Goal: Task Accomplishment & Management: Use online tool/utility

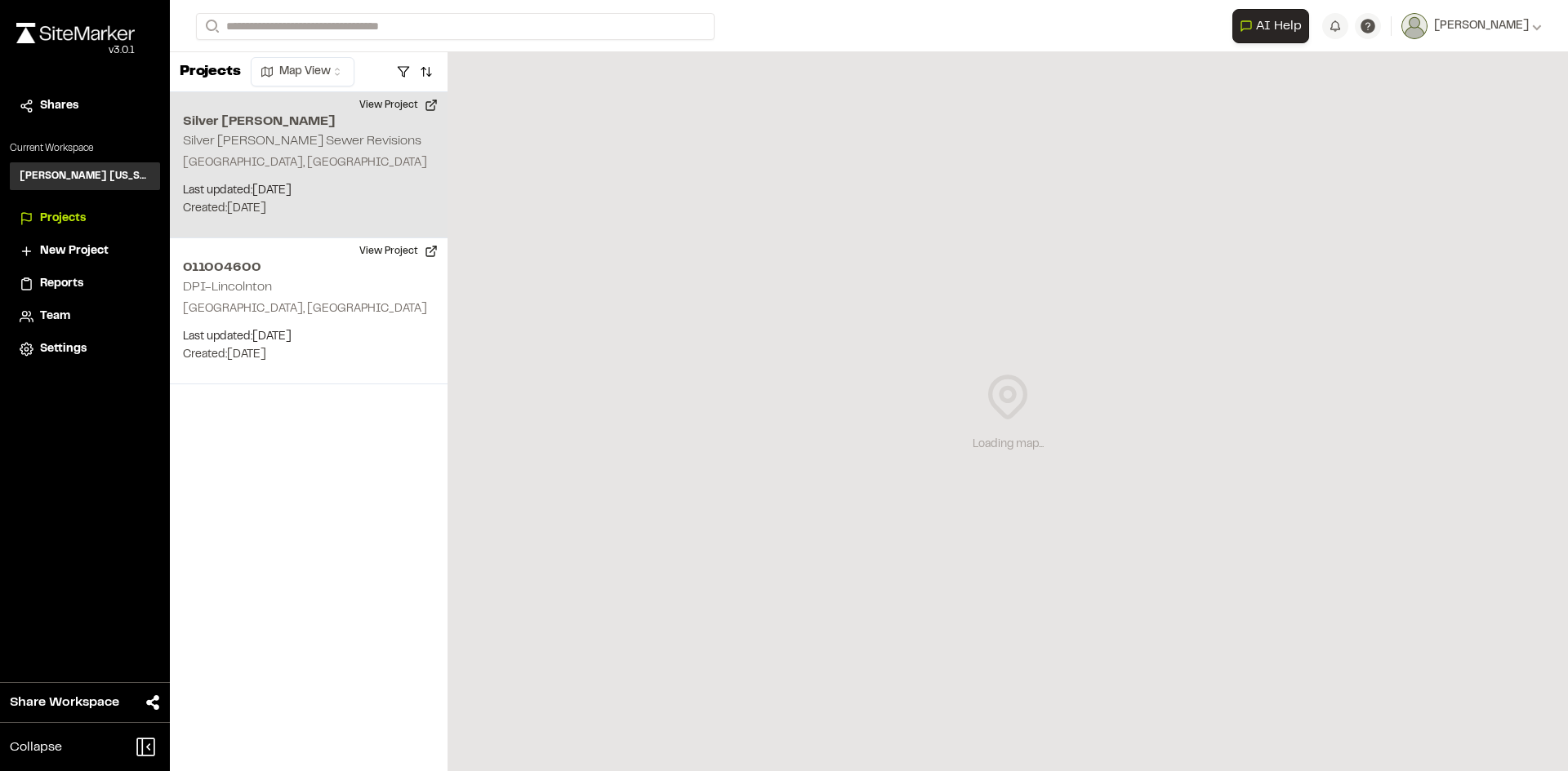
click at [263, 153] on div "Silver [PERSON_NAME] Silver [PERSON_NAME] Sewer Revisions [GEOGRAPHIC_DATA], [G…" at bounding box center [309, 165] width 278 height 146
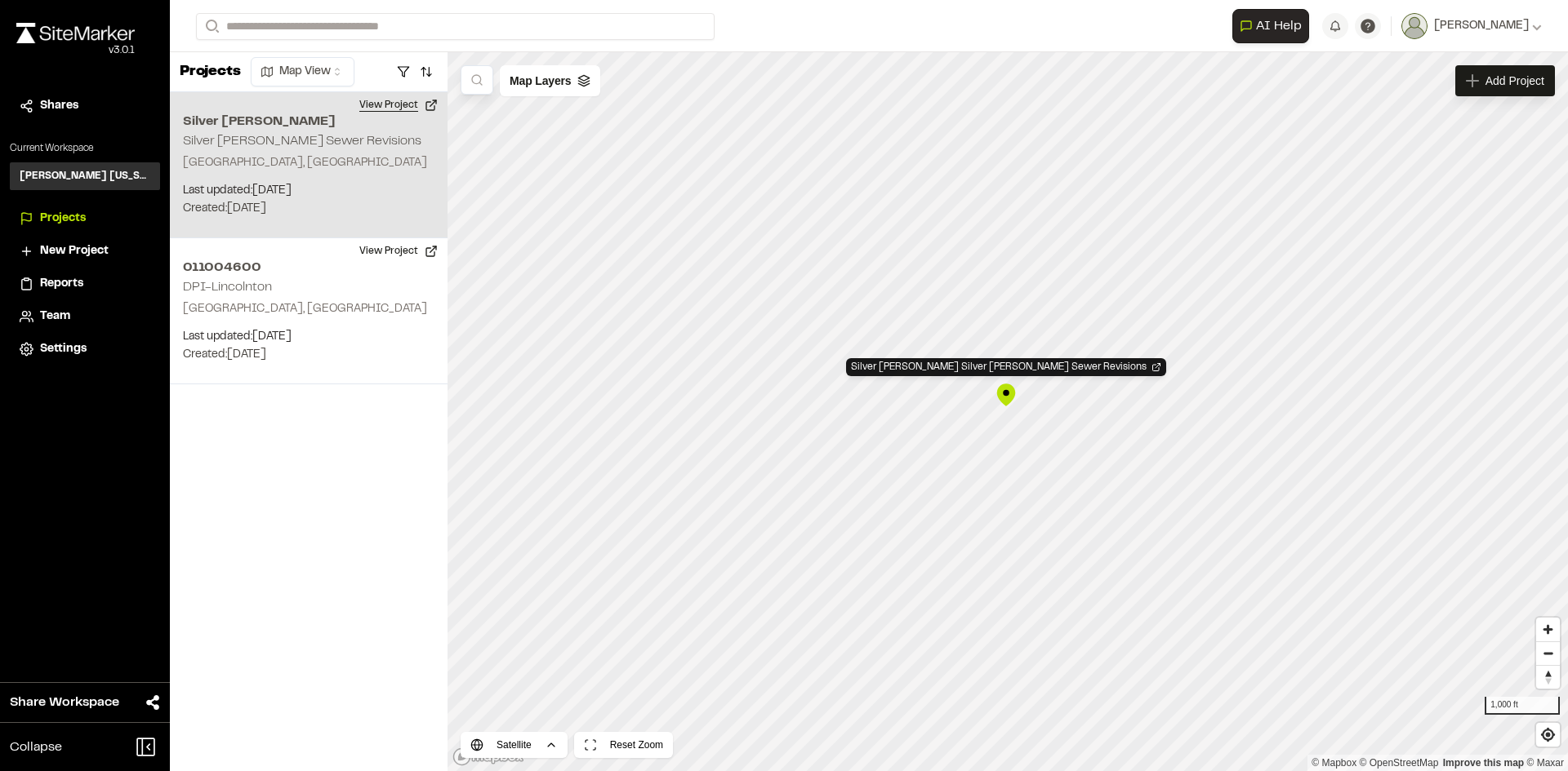
click at [376, 105] on button "View Project" at bounding box center [399, 105] width 98 height 26
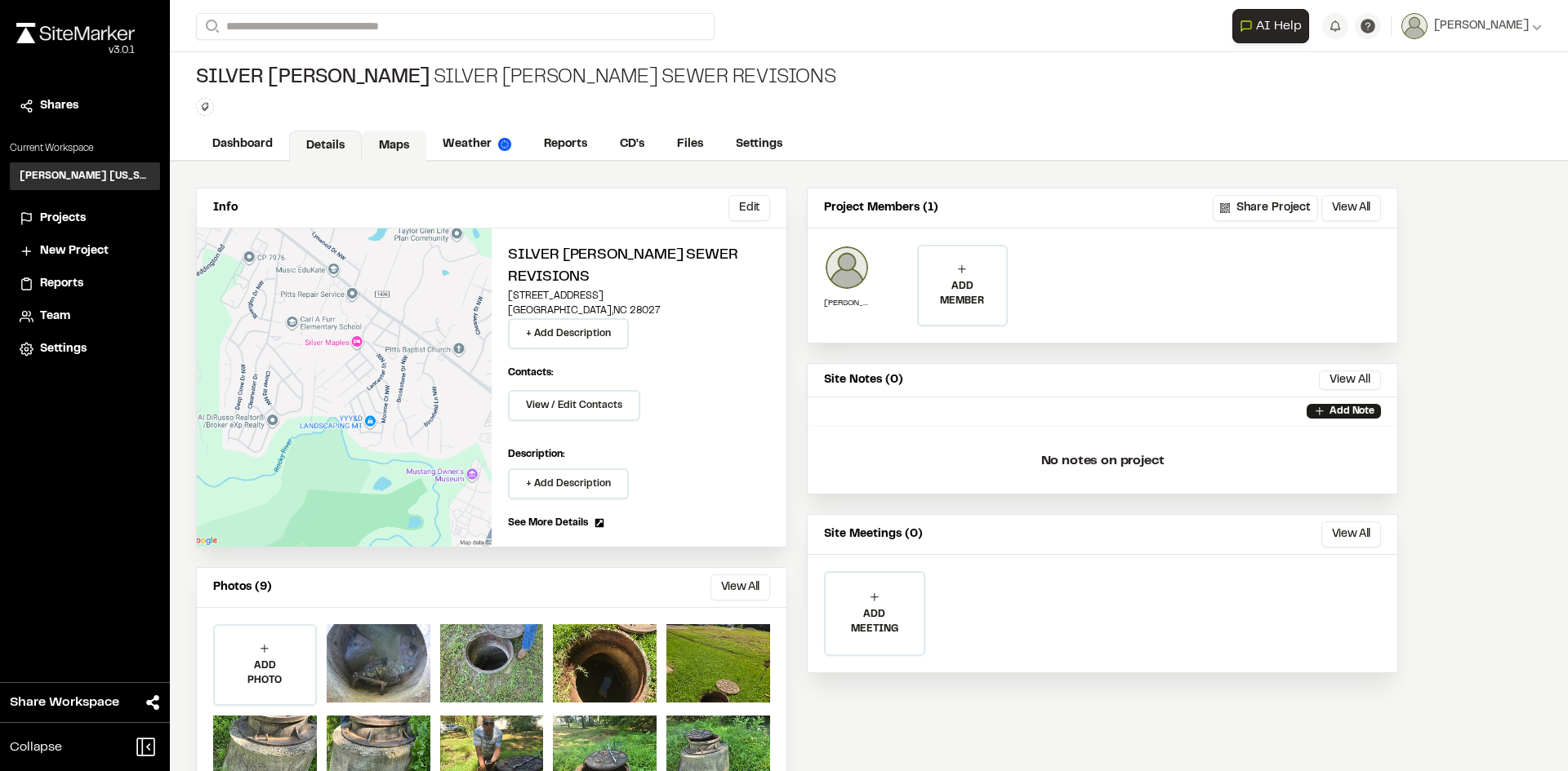
click at [385, 147] on link "Maps" at bounding box center [394, 146] width 64 height 31
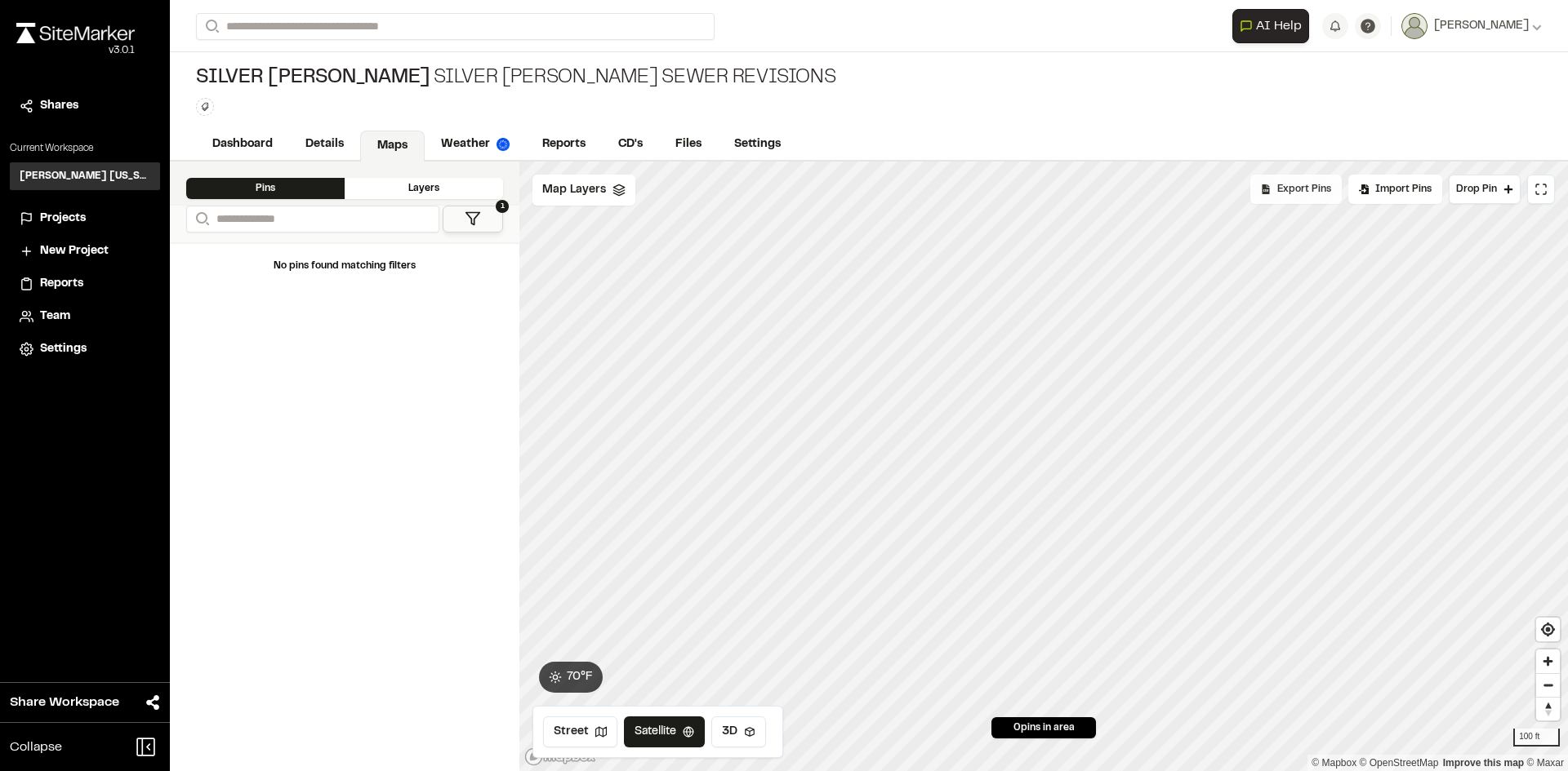
click at [1292, 192] on span "Export Pins" at bounding box center [1304, 189] width 54 height 15
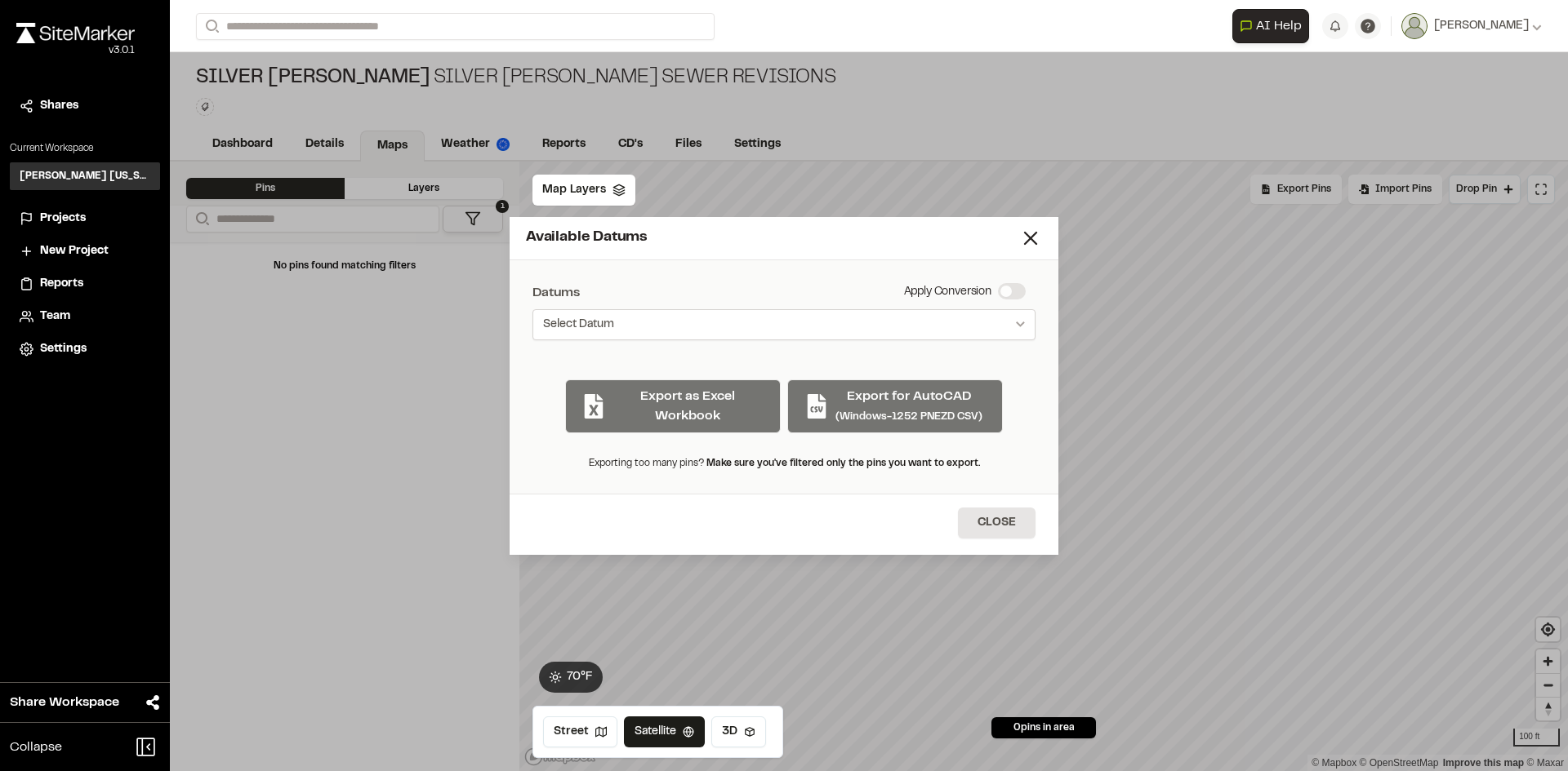
click at [784, 313] on button "Select Datum" at bounding box center [783, 324] width 503 height 31
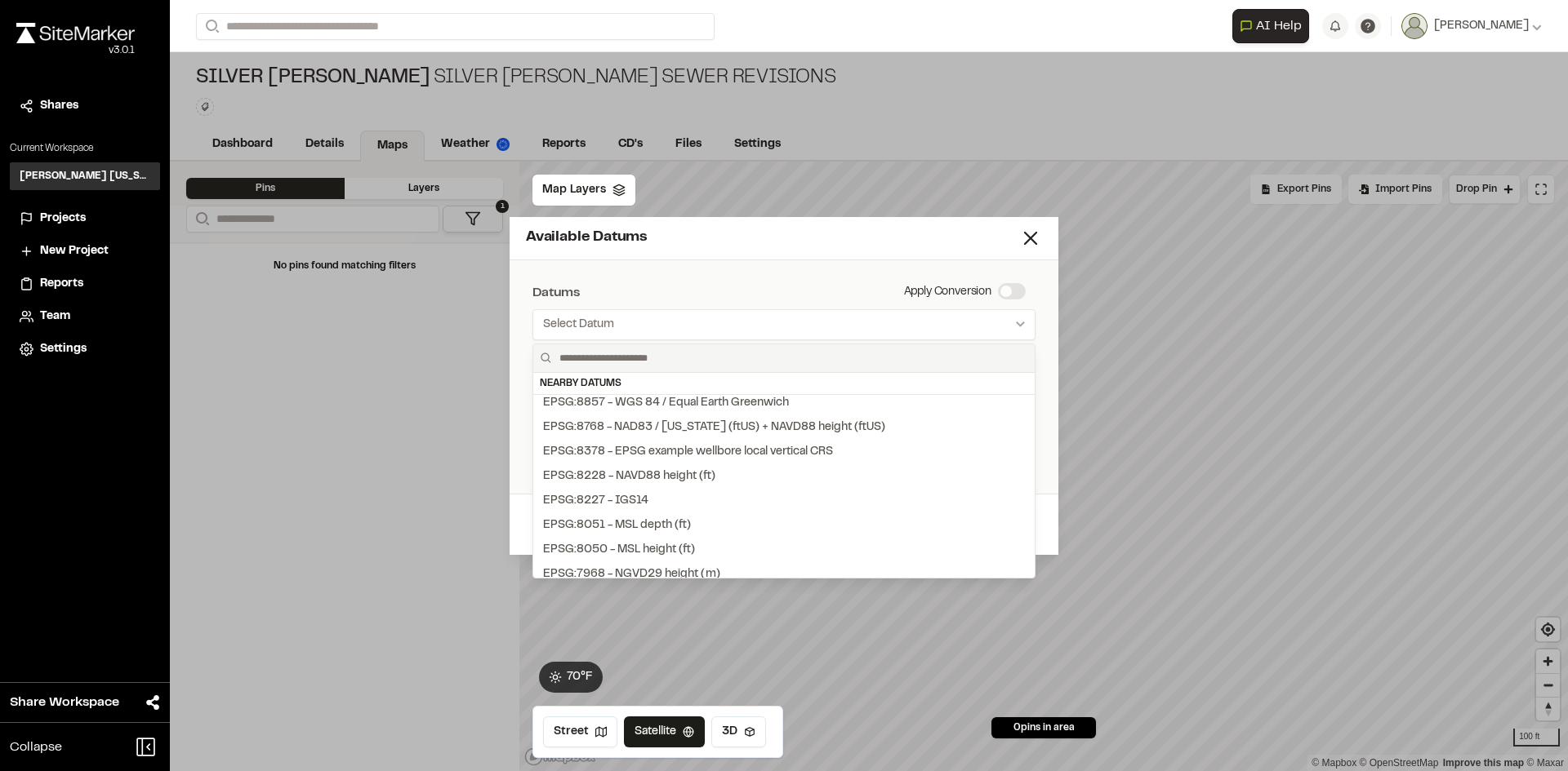
scroll to position [1748, 0]
click at [849, 448] on div "EPSG:8768 - NAD83 / North Carolina (ftUS) + NAVD88 height (ftUS)" at bounding box center [714, 448] width 342 height 18
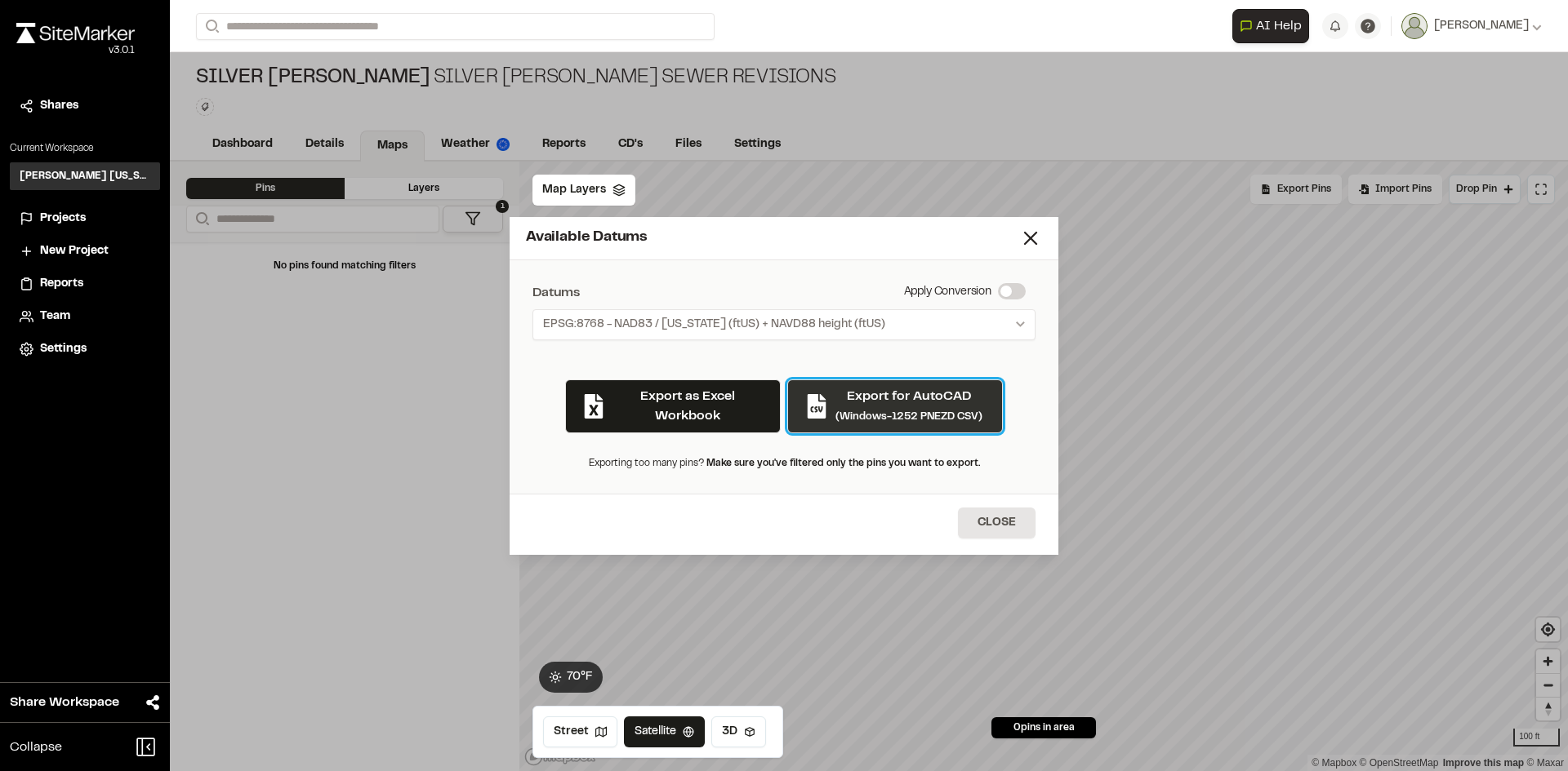
click at [911, 402] on p "Export for AutoCAD" at bounding box center [909, 397] width 147 height 20
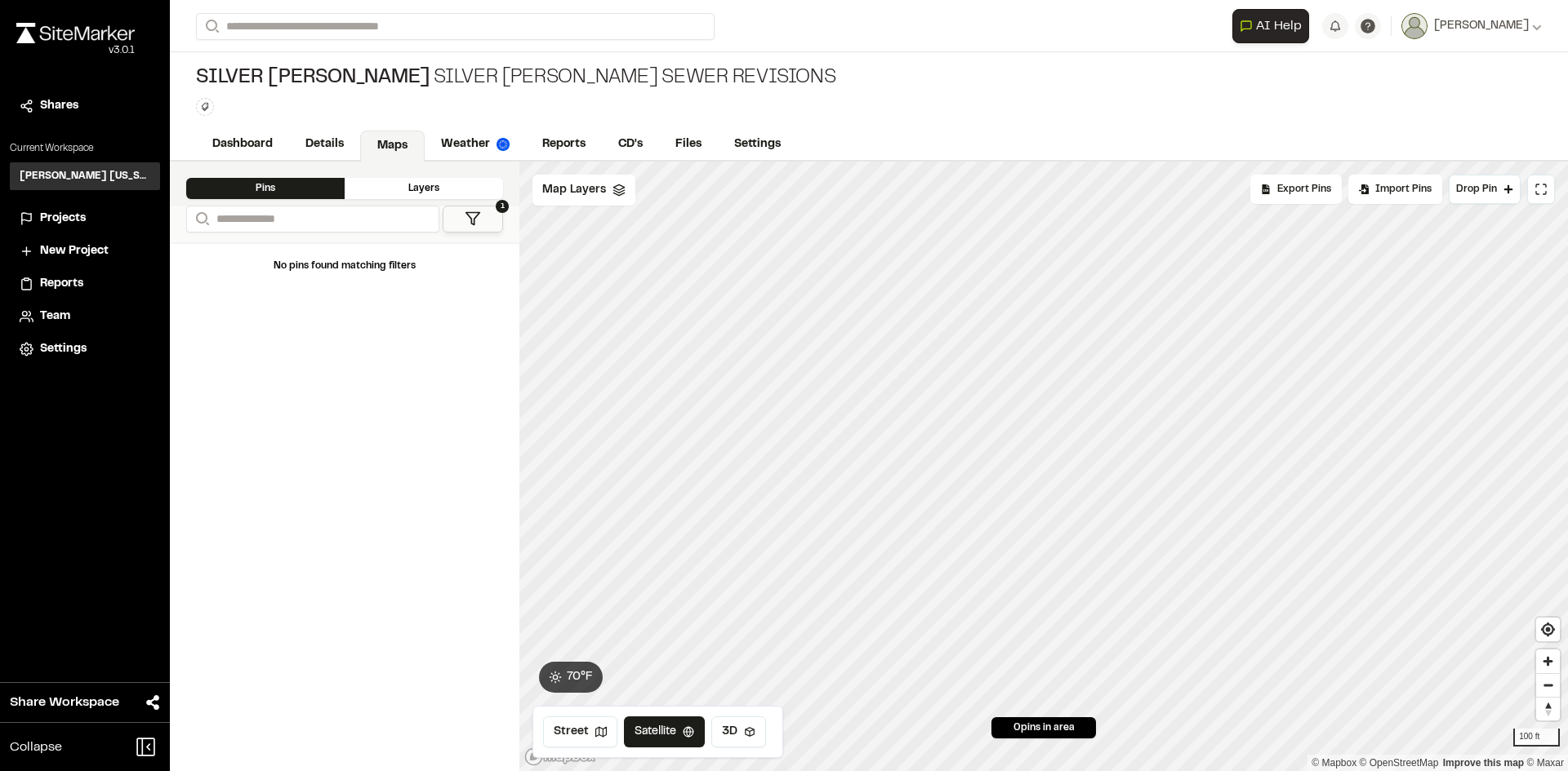
click at [370, 186] on div "Layers" at bounding box center [424, 188] width 158 height 21
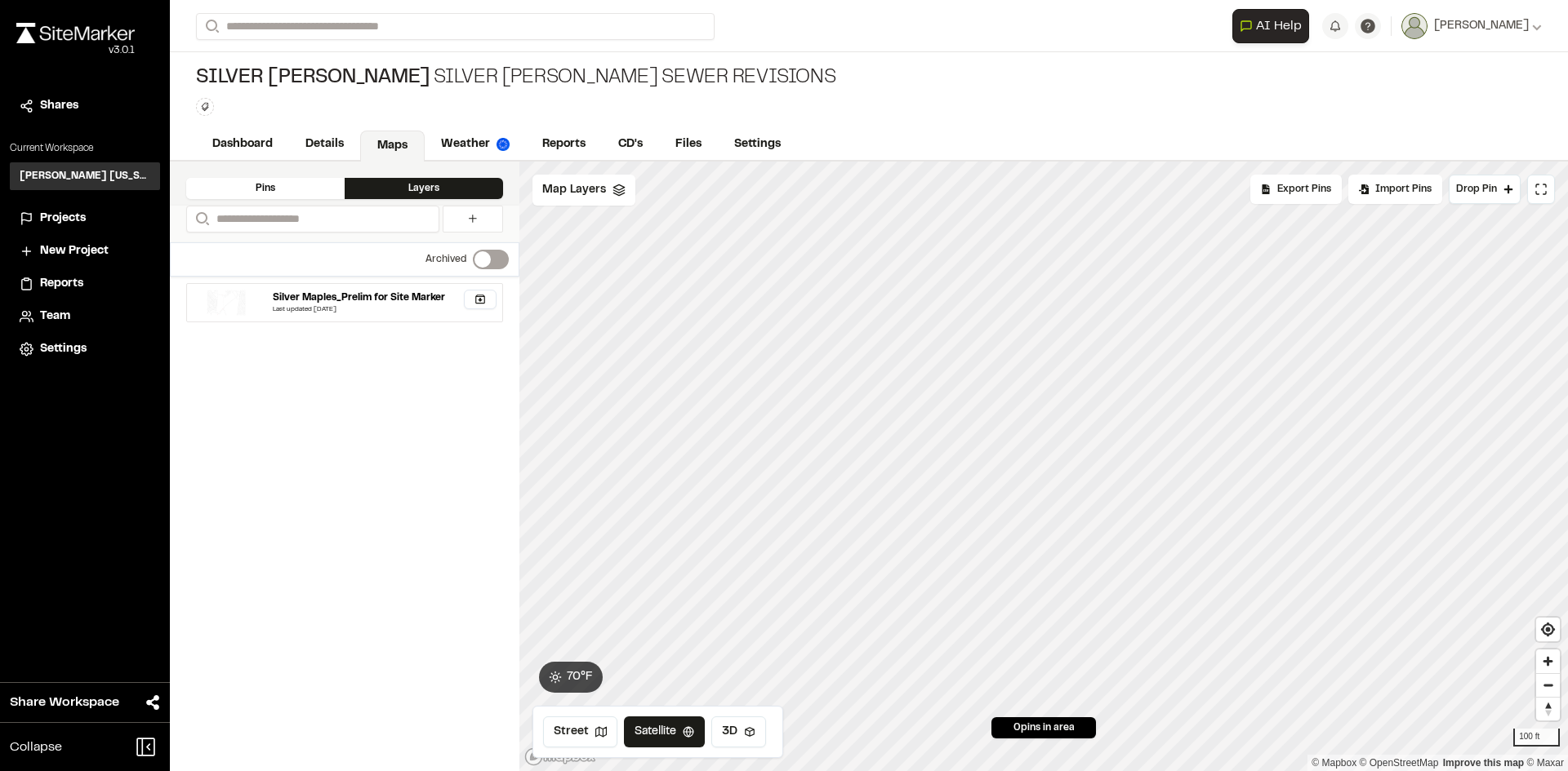
click at [310, 188] on div "Pins" at bounding box center [265, 188] width 158 height 21
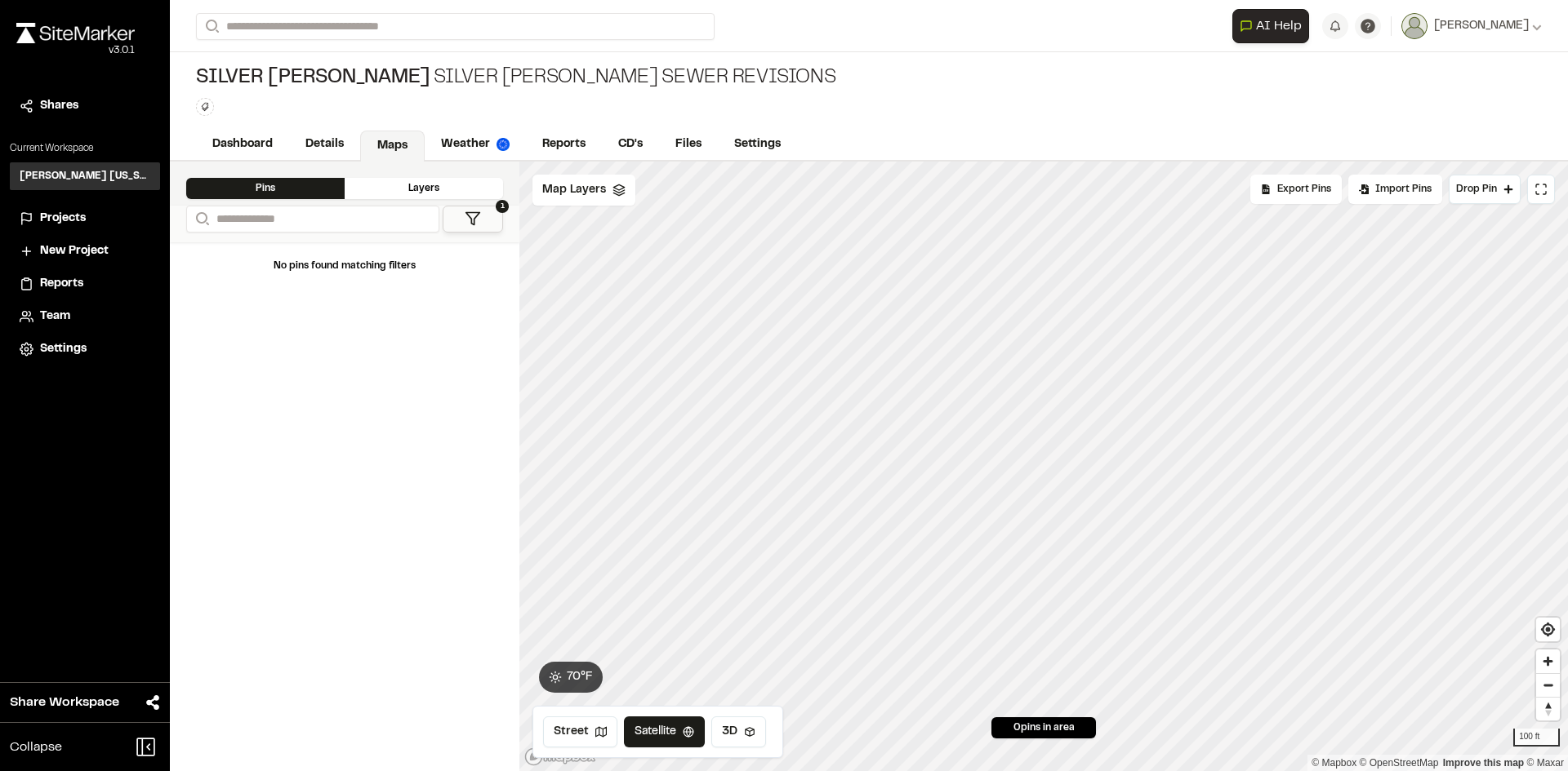
click at [471, 228] on button "1" at bounding box center [473, 219] width 60 height 27
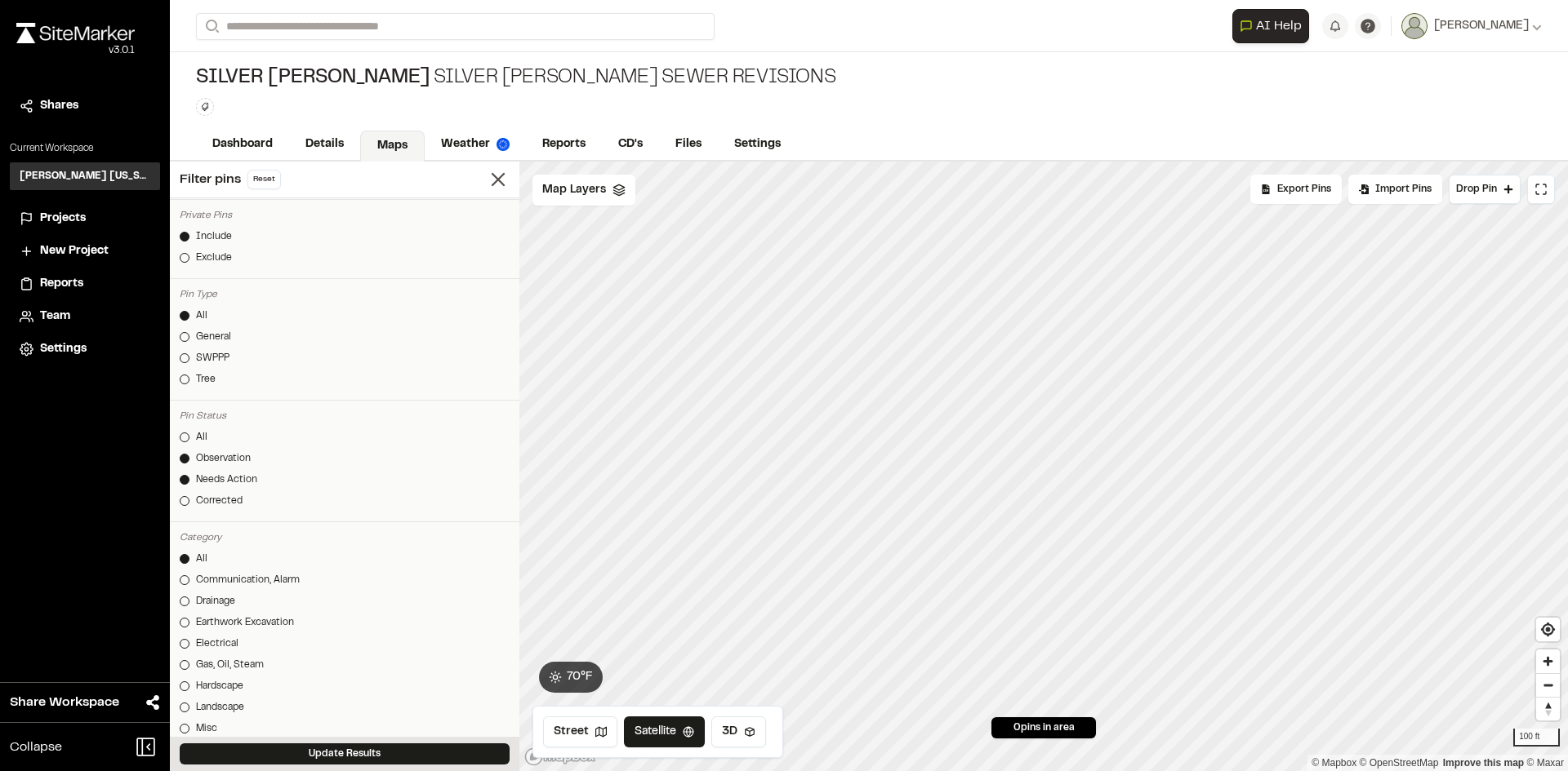
scroll to position [0, 0]
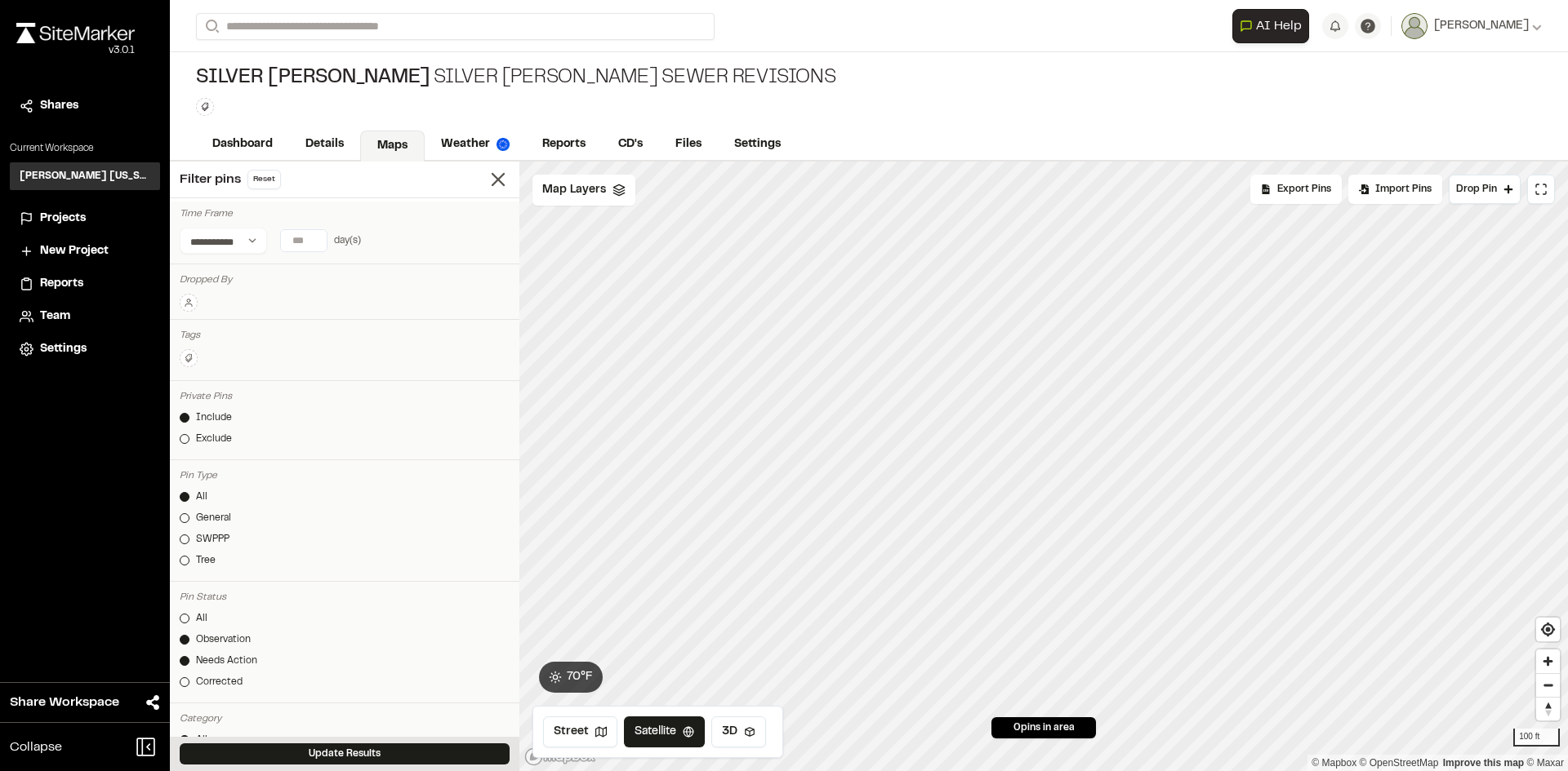
click at [193, 363] on button at bounding box center [188, 358] width 18 height 18
click at [225, 418] on li "sewer" at bounding box center [284, 410] width 208 height 25
click at [208, 406] on span "sewer" at bounding box center [284, 410] width 188 height 18
click at [343, 445] on button "Done" at bounding box center [356, 449] width 43 height 21
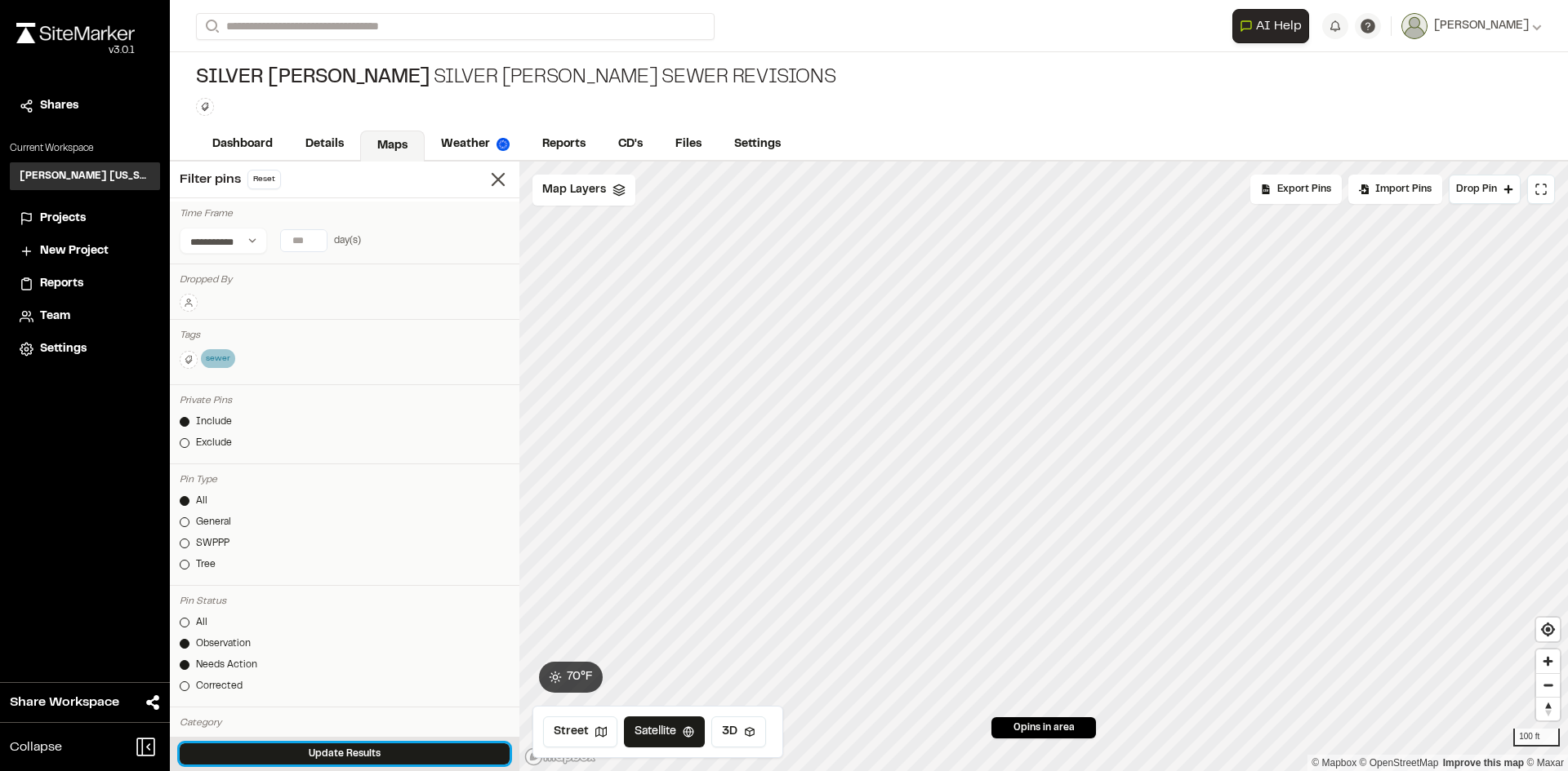
click at [314, 749] on button "Update Results" at bounding box center [344, 753] width 330 height 21
click at [190, 303] on icon at bounding box center [188, 303] width 10 height 10
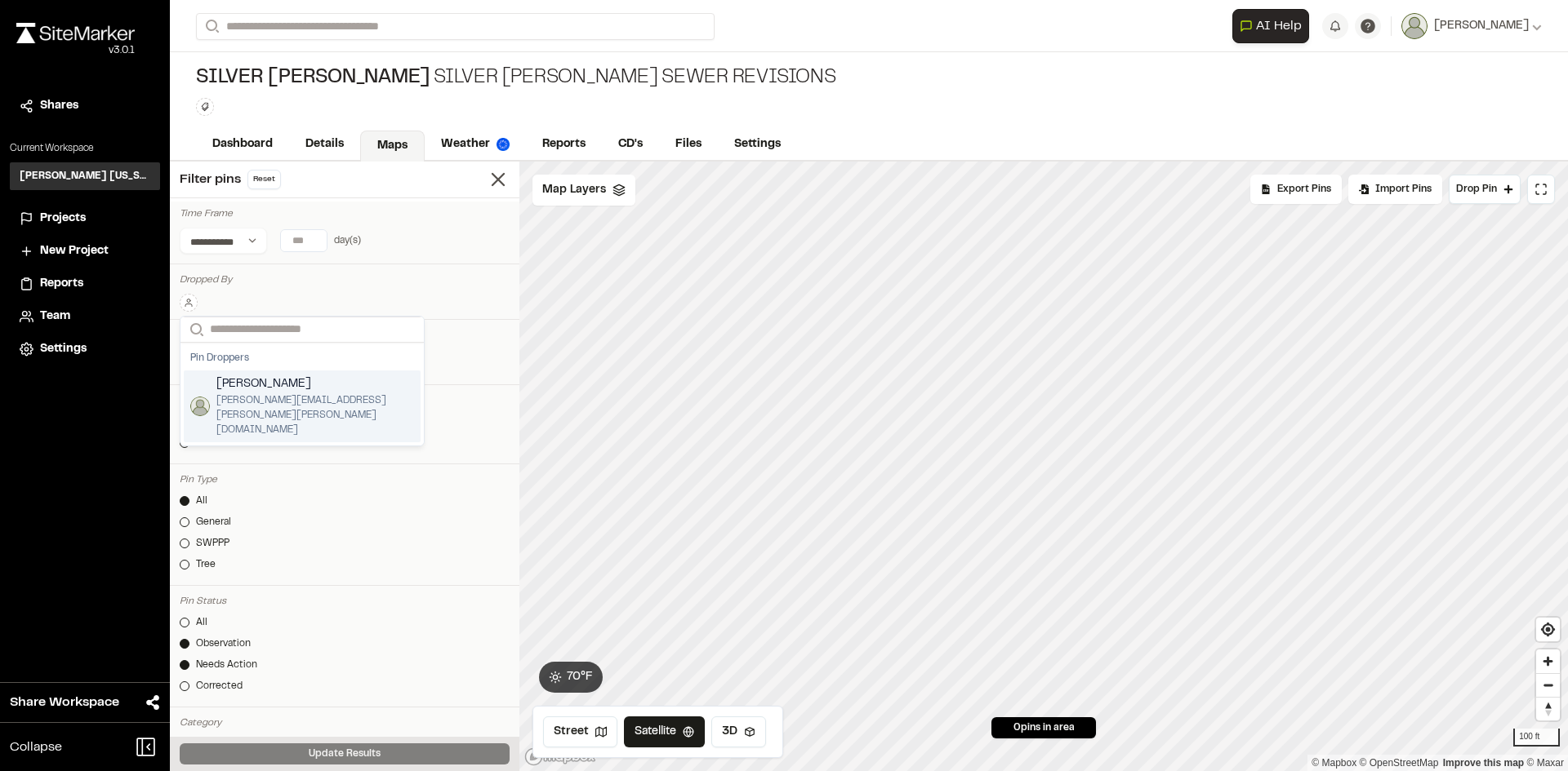
click at [291, 388] on span "[PERSON_NAME]" at bounding box center [315, 384] width 198 height 18
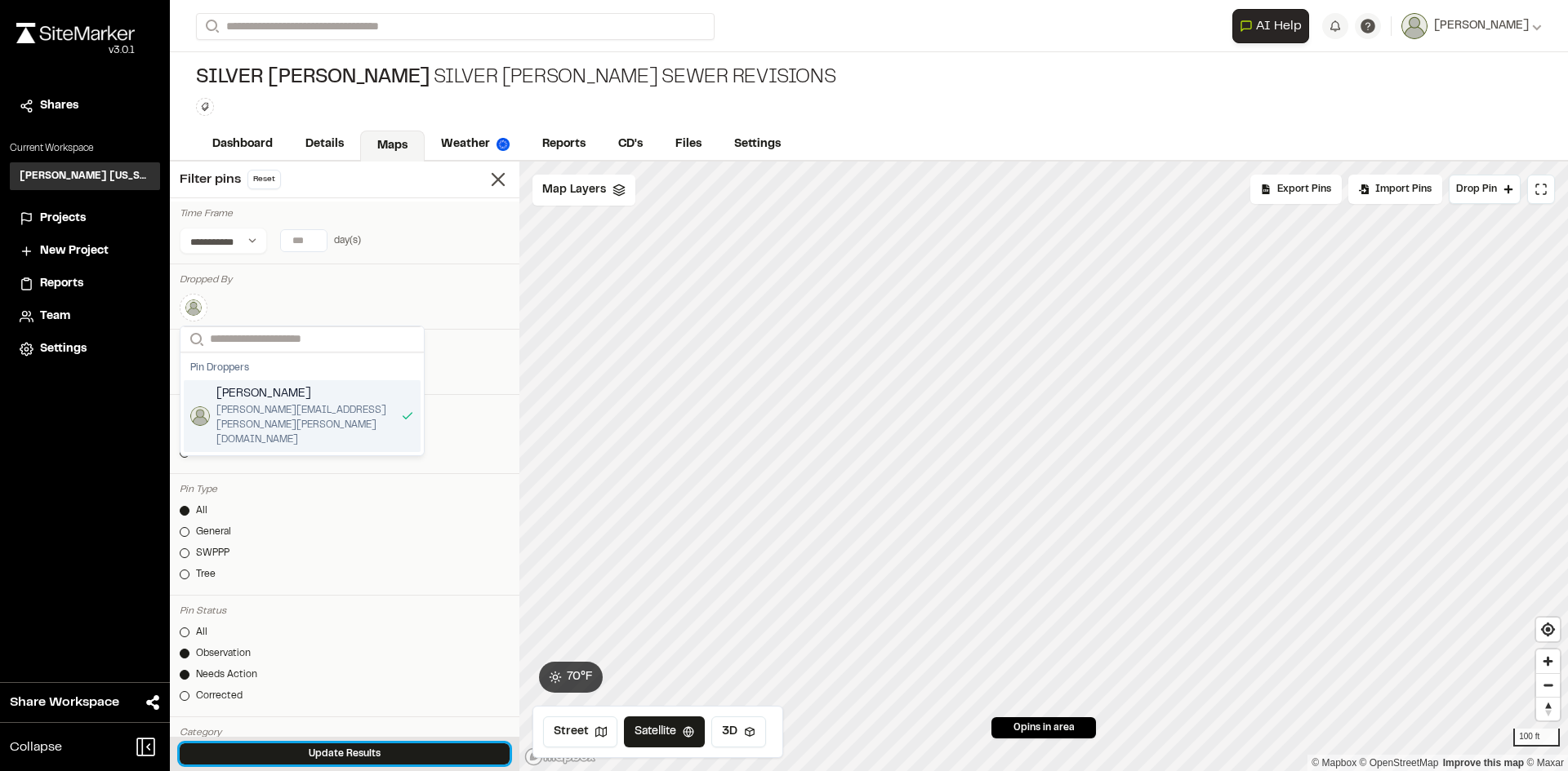
click at [395, 757] on button "Update Results" at bounding box center [344, 753] width 330 height 21
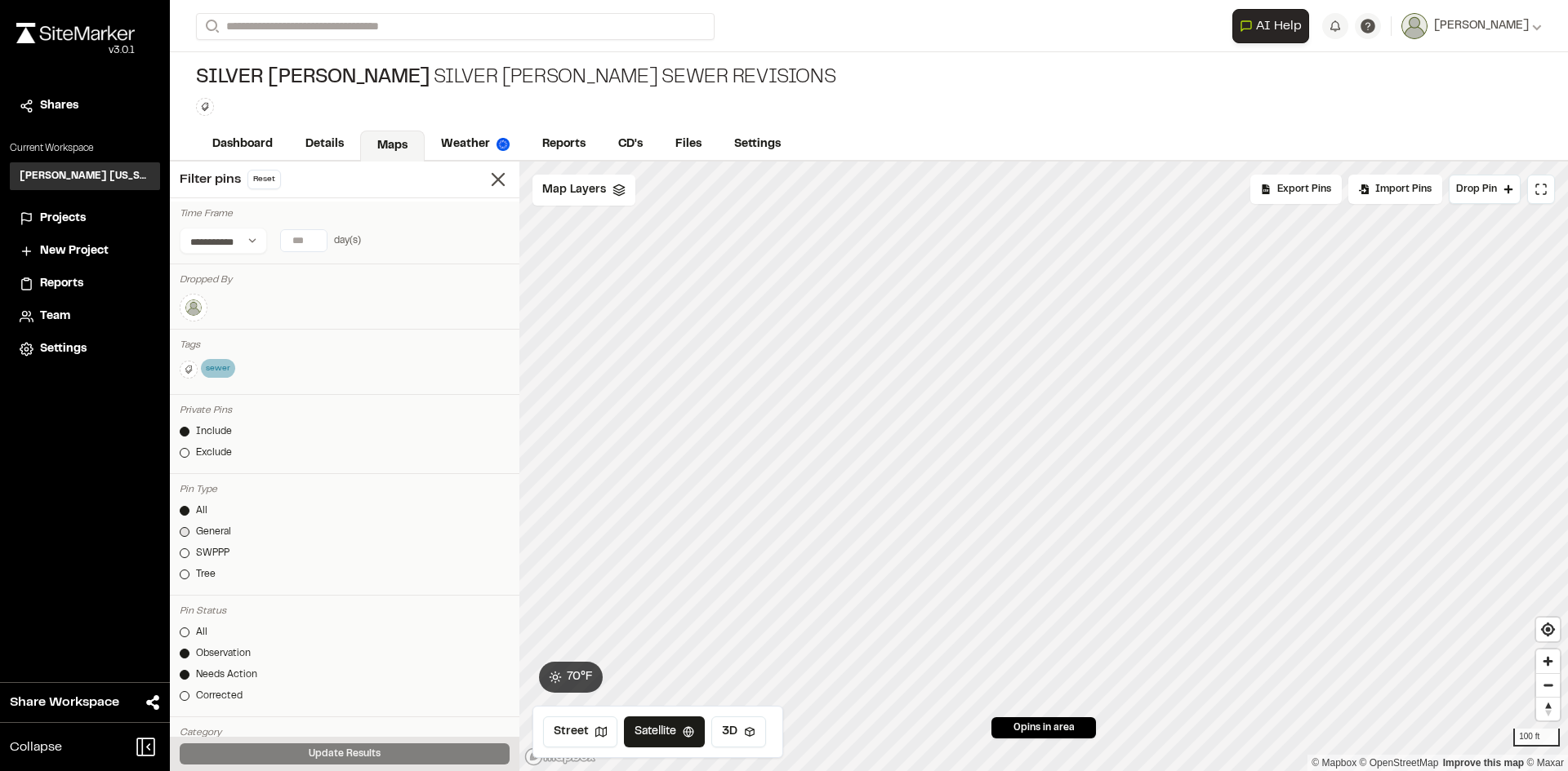
scroll to position [82, 0]
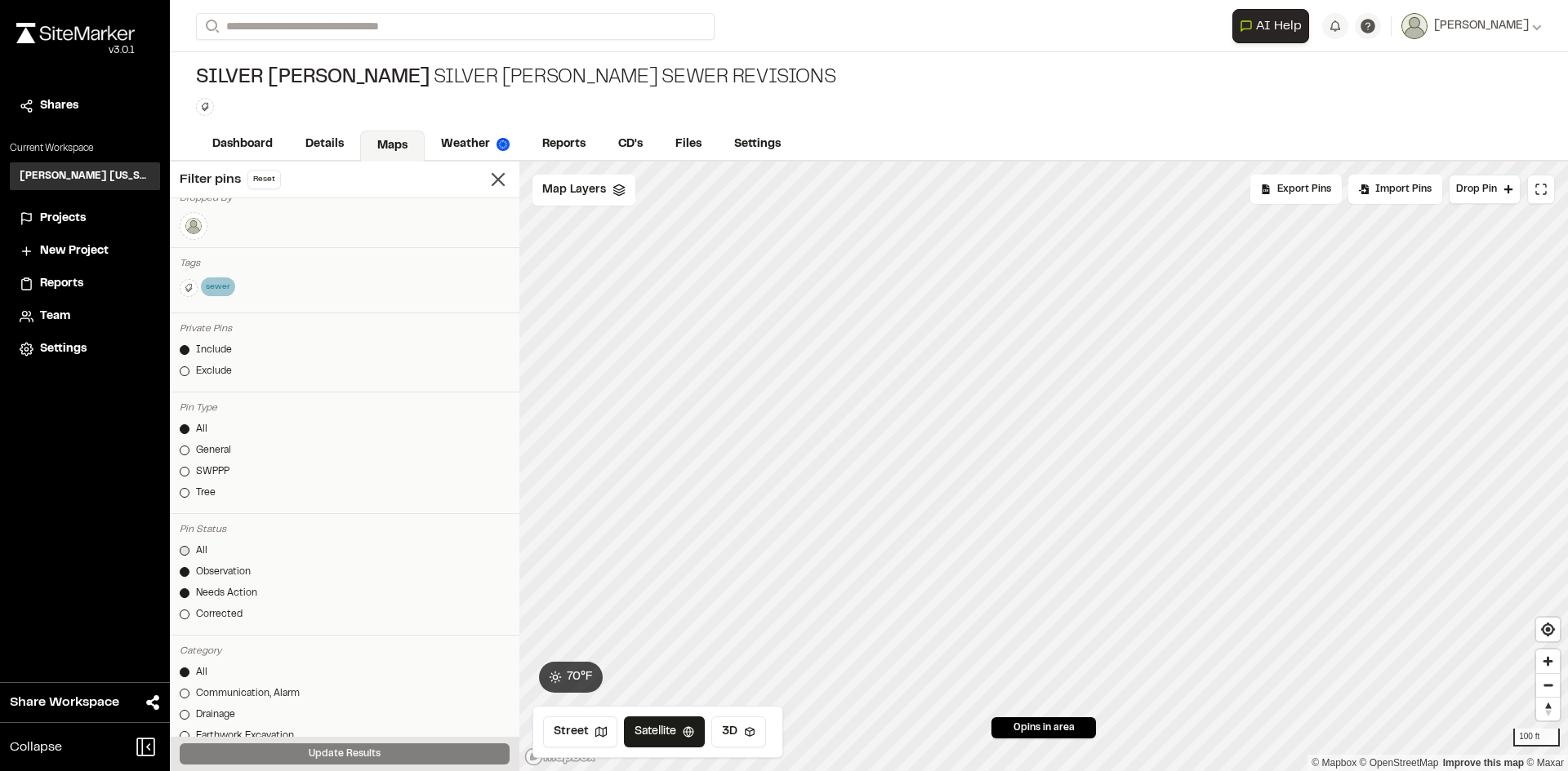
click at [201, 548] on div "All" at bounding box center [202, 551] width 12 height 15
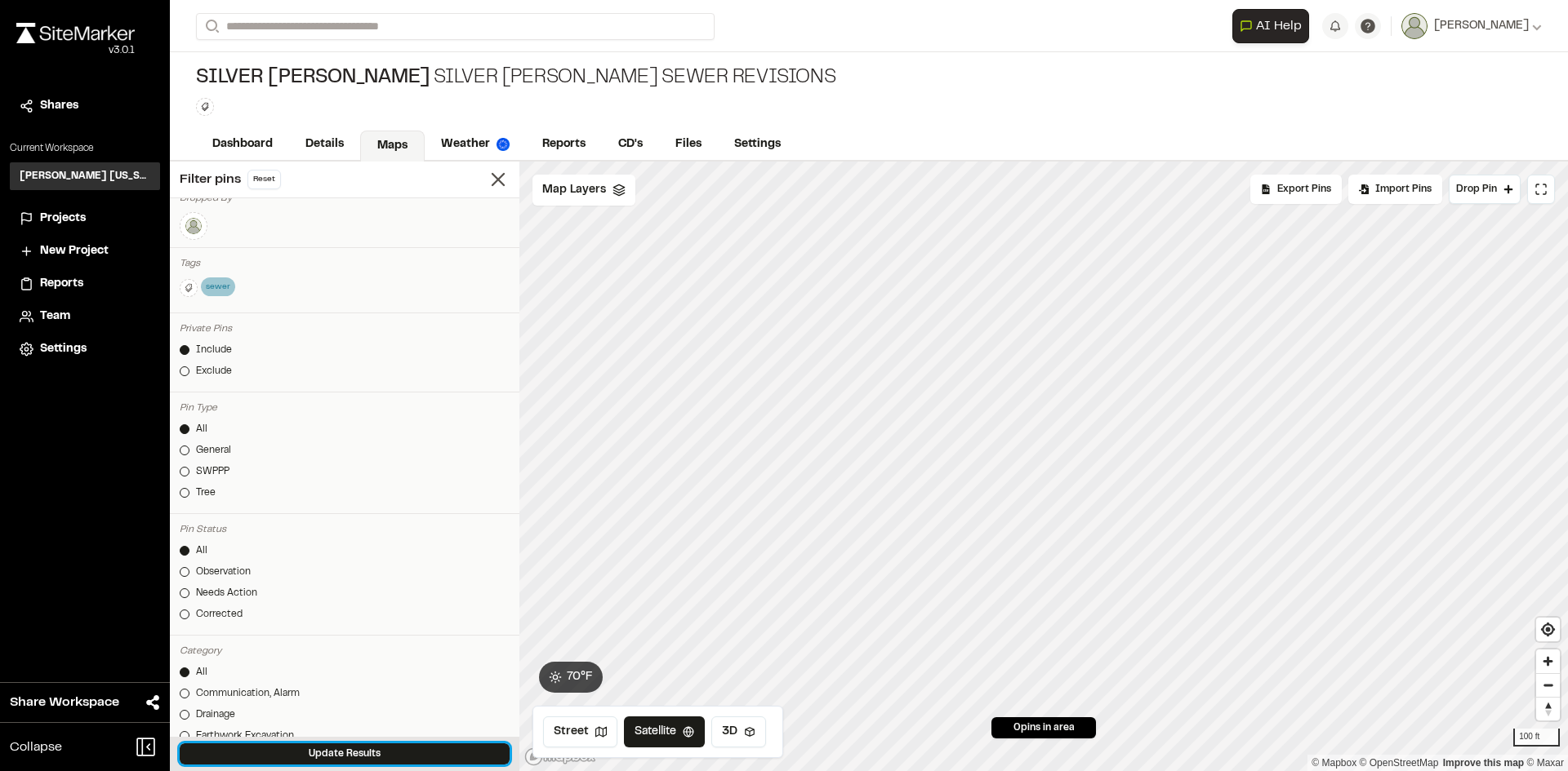
click at [355, 753] on button "Update Results" at bounding box center [344, 753] width 330 height 21
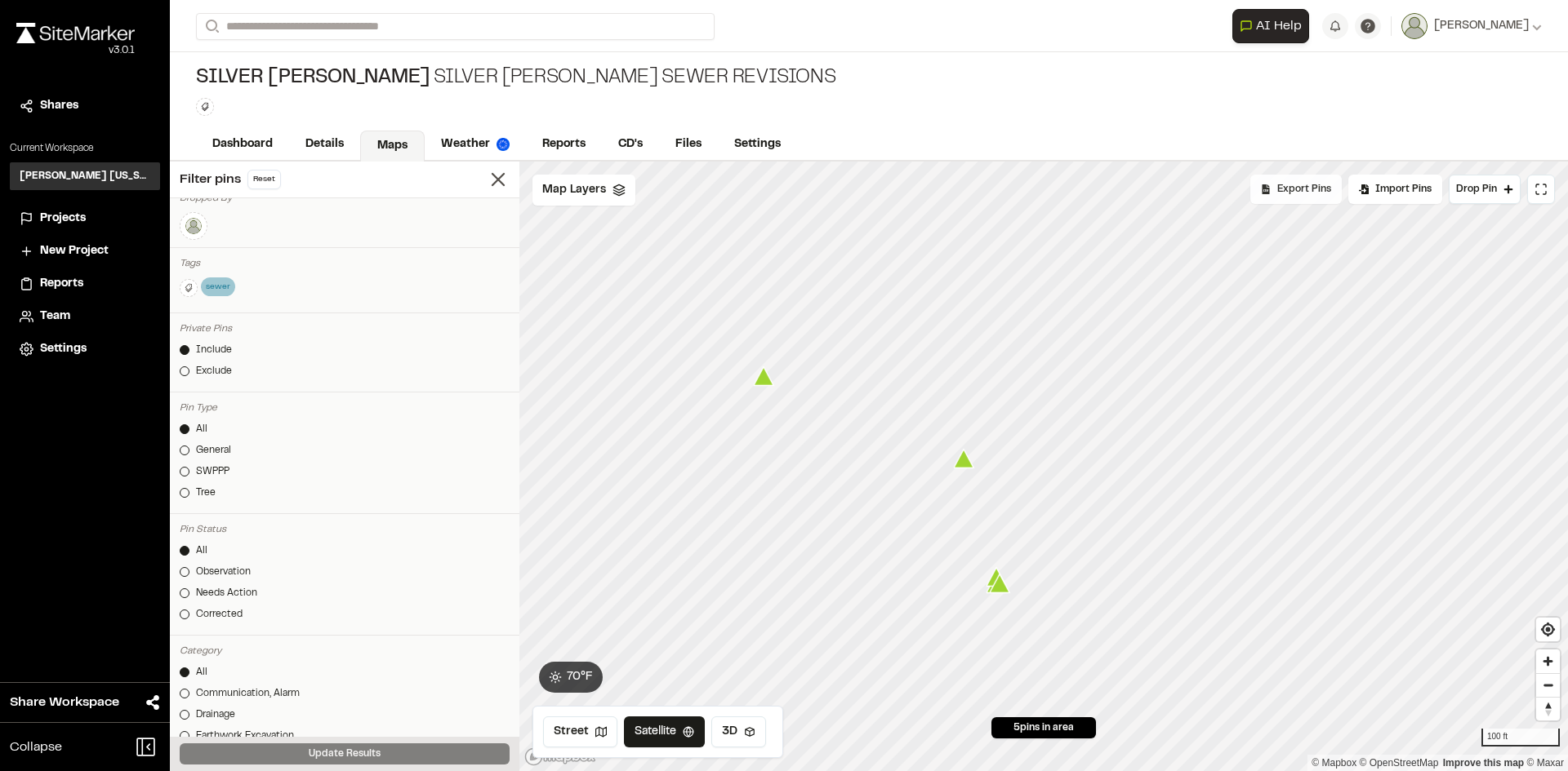
click at [1314, 196] on span "Export Pins" at bounding box center [1304, 189] width 54 height 15
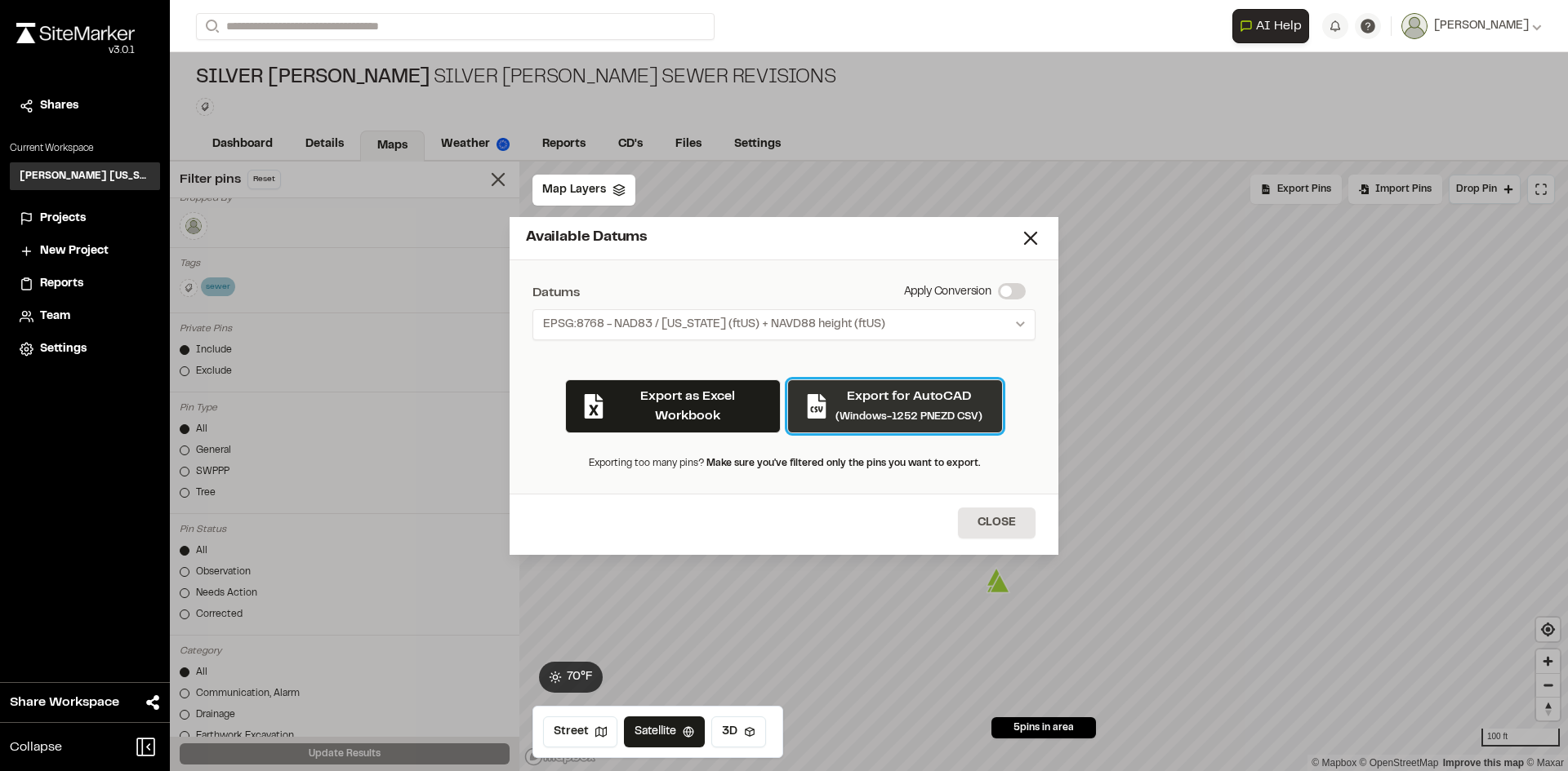
click at [883, 408] on div "Export for AutoCAD (Windows-1252 PNEZD CSV)" at bounding box center [909, 406] width 147 height 39
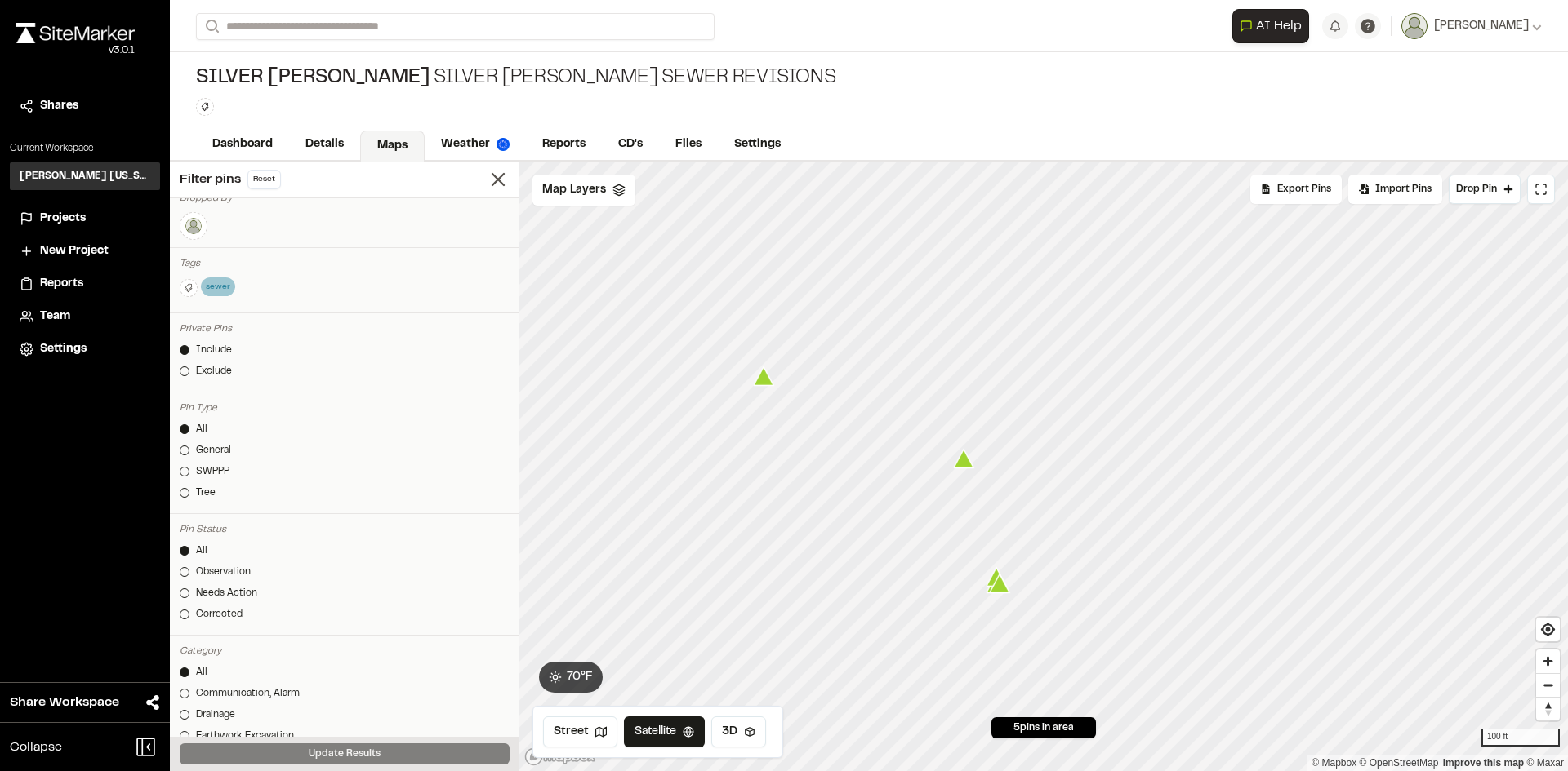
click at [966, 465] on icon "Map marker" at bounding box center [964, 459] width 20 height 19
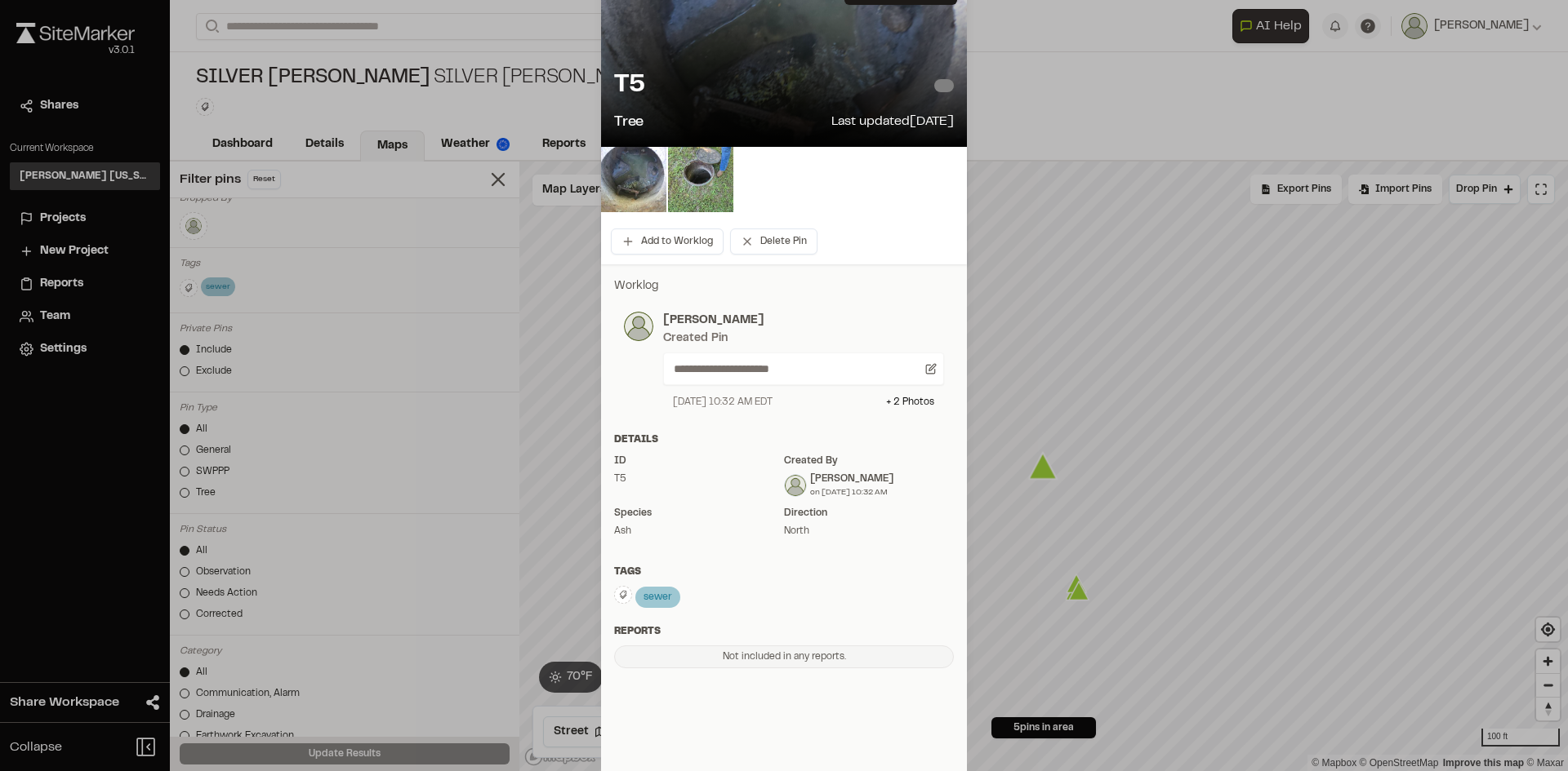
scroll to position [0, 0]
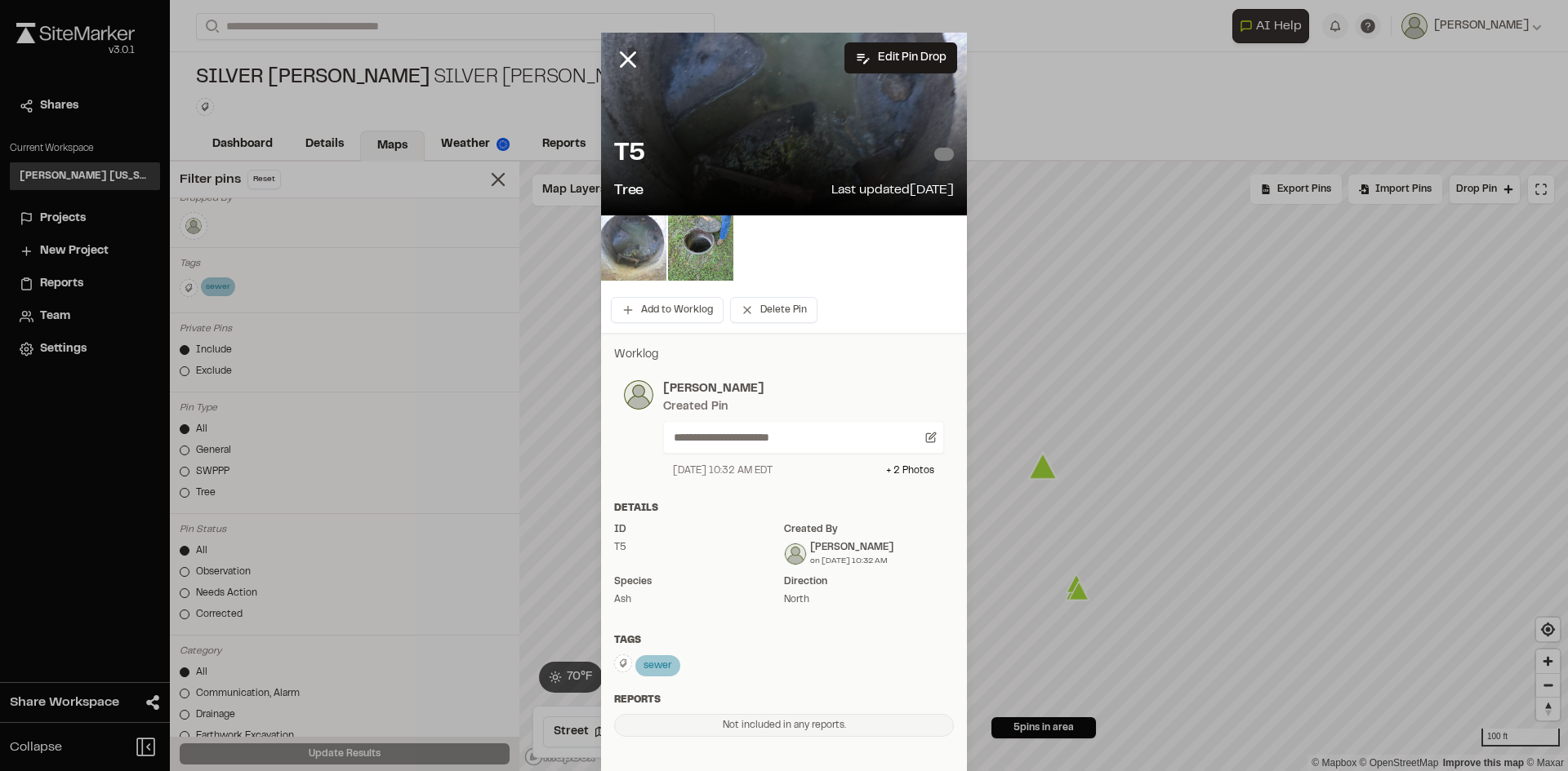
click at [635, 256] on img at bounding box center [634, 248] width 65 height 65
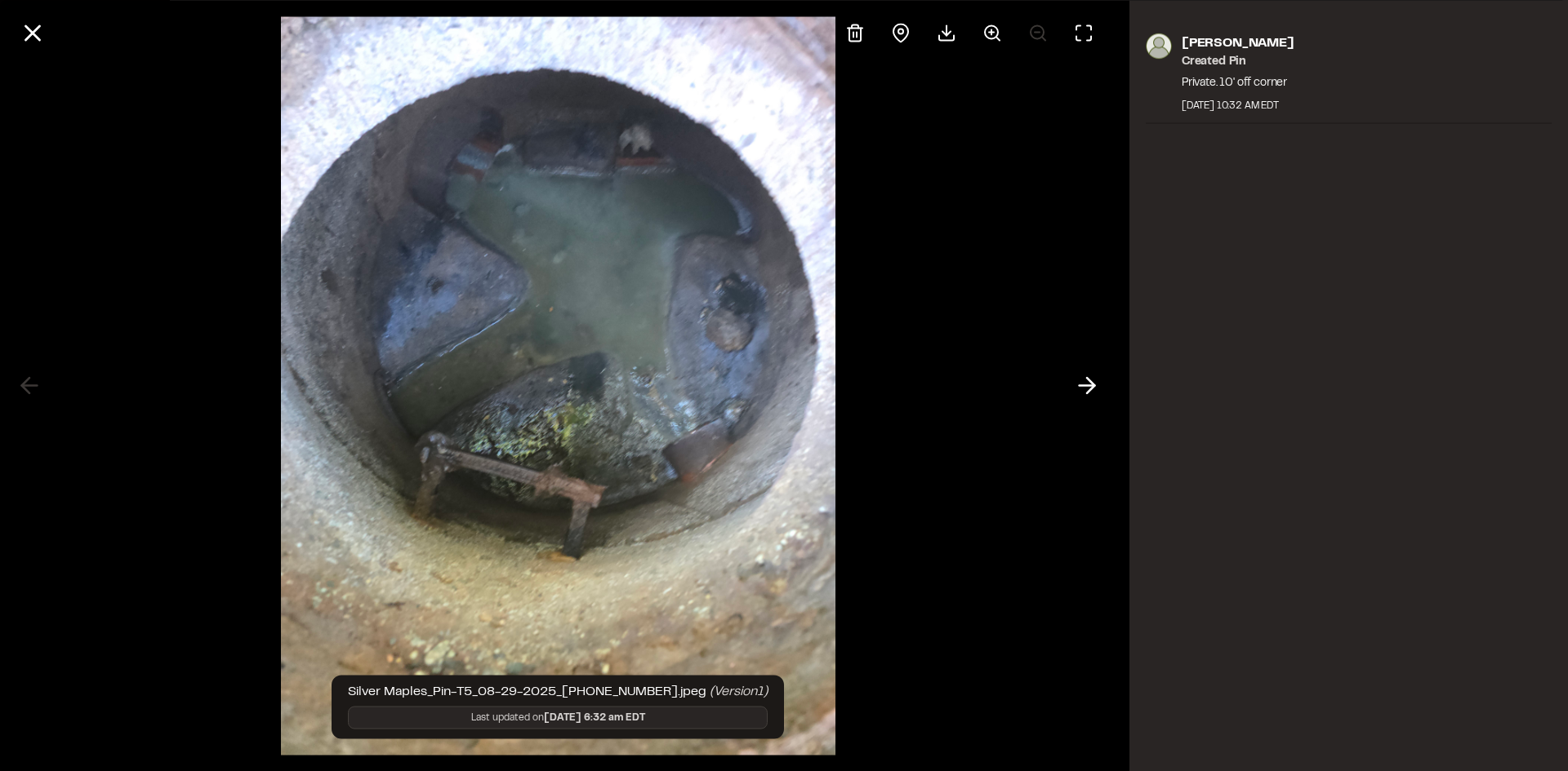
click at [1287, 386] on div "Andrew Loftin Created Pin Private. 10' off corner August 29, 2025 10:32 AM EDT" at bounding box center [1349, 385] width 439 height 771
